Goal: Transaction & Acquisition: Purchase product/service

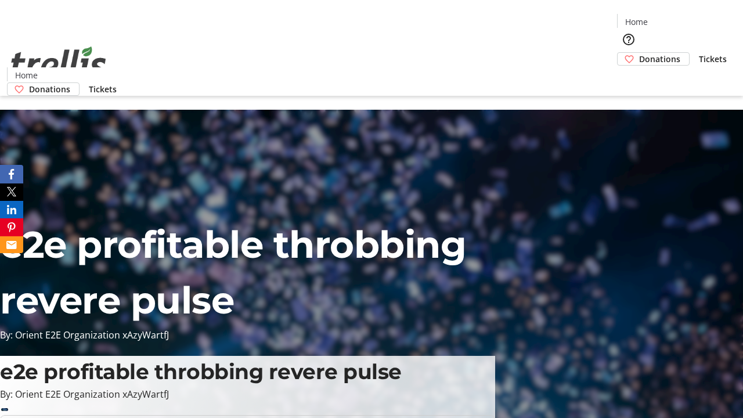
click at [698, 53] on span "Tickets" at bounding box center [712, 59] width 28 height 12
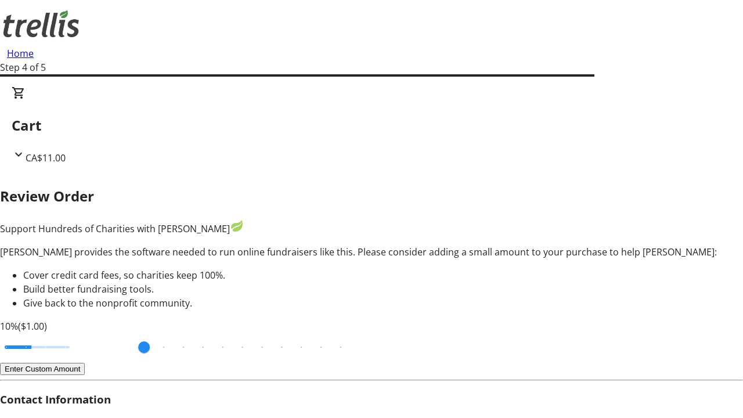
type input "FREE"
